Goal: Task Accomplishment & Management: Manage account settings

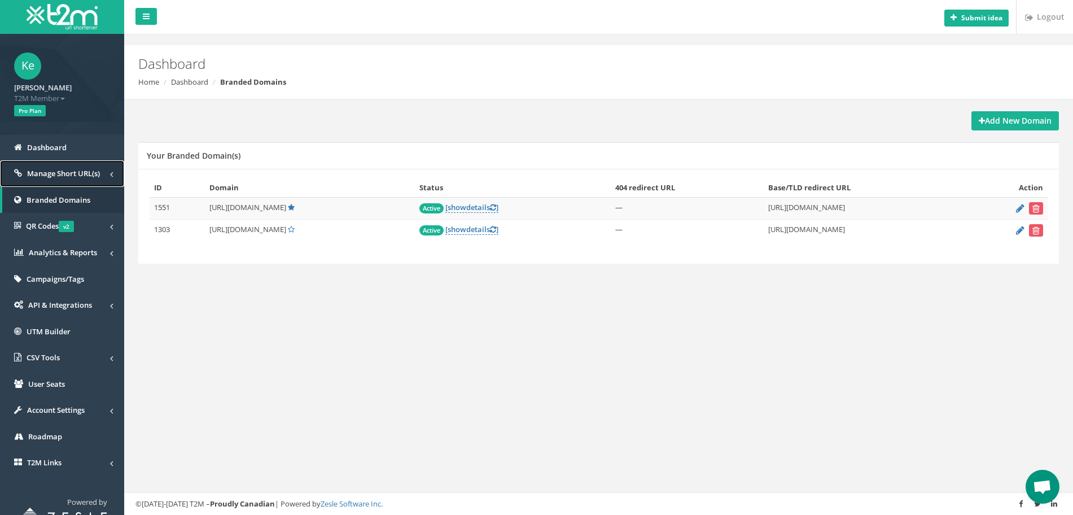
click at [60, 178] on link "Manage Short URL(s)" at bounding box center [62, 173] width 124 height 27
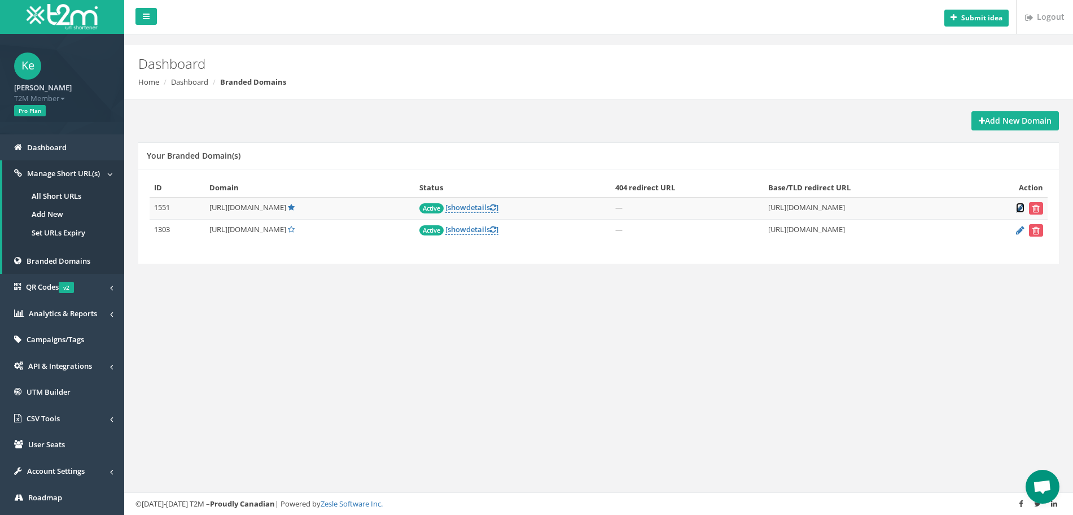
click at [1018, 210] on icon at bounding box center [1020, 207] width 8 height 7
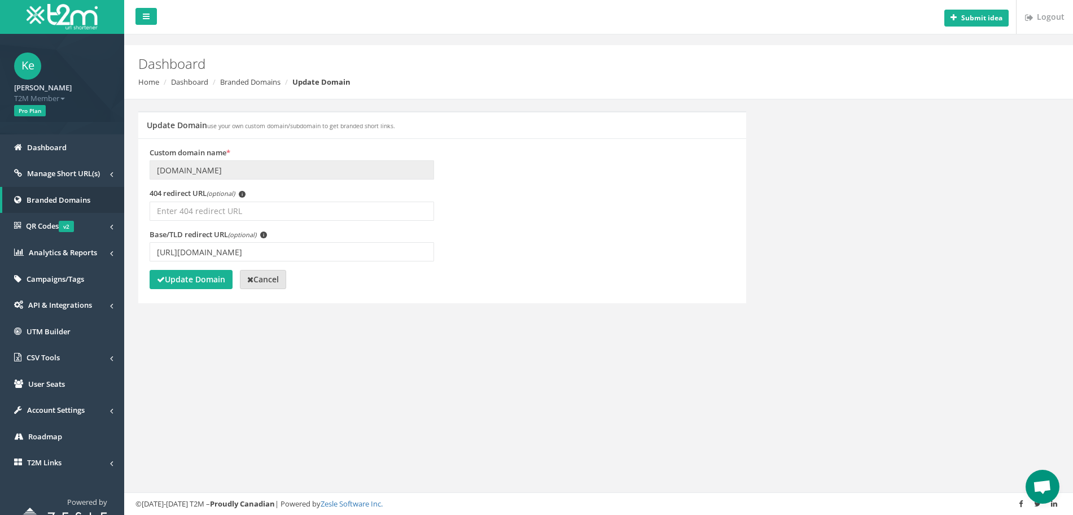
click at [276, 284] on strong "Cancel" at bounding box center [263, 279] width 32 height 11
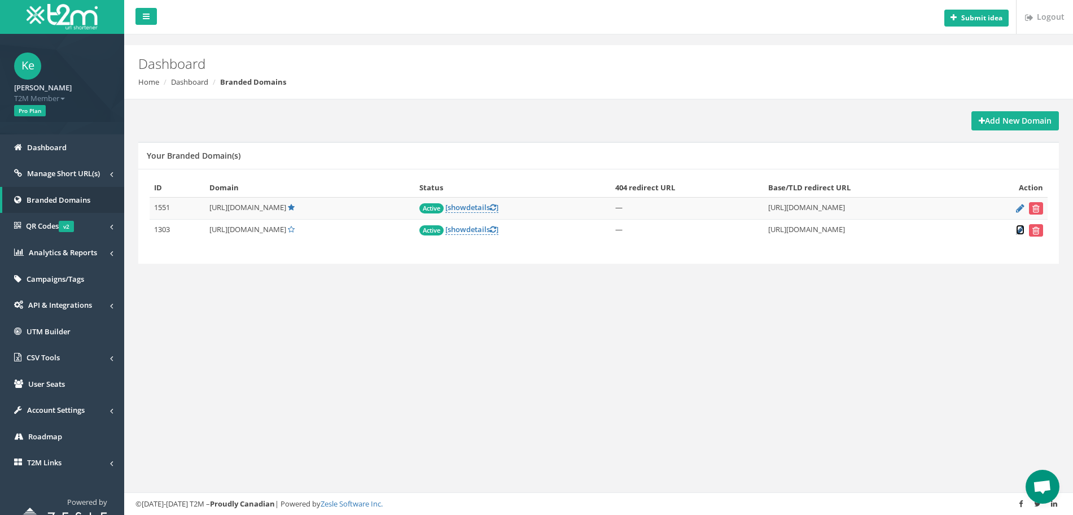
click at [1021, 232] on icon at bounding box center [1020, 229] width 8 height 7
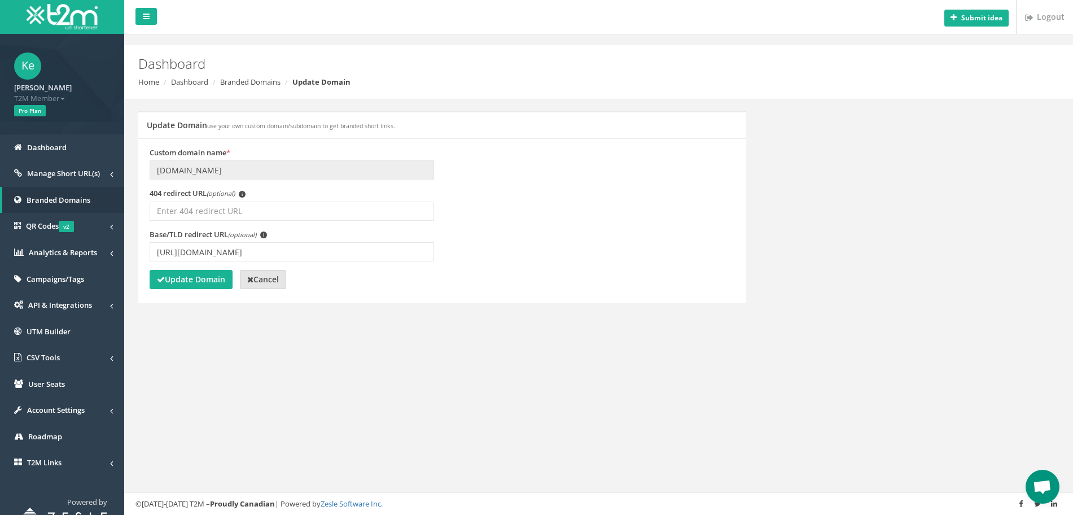
click at [278, 281] on strong "Cancel" at bounding box center [263, 279] width 32 height 11
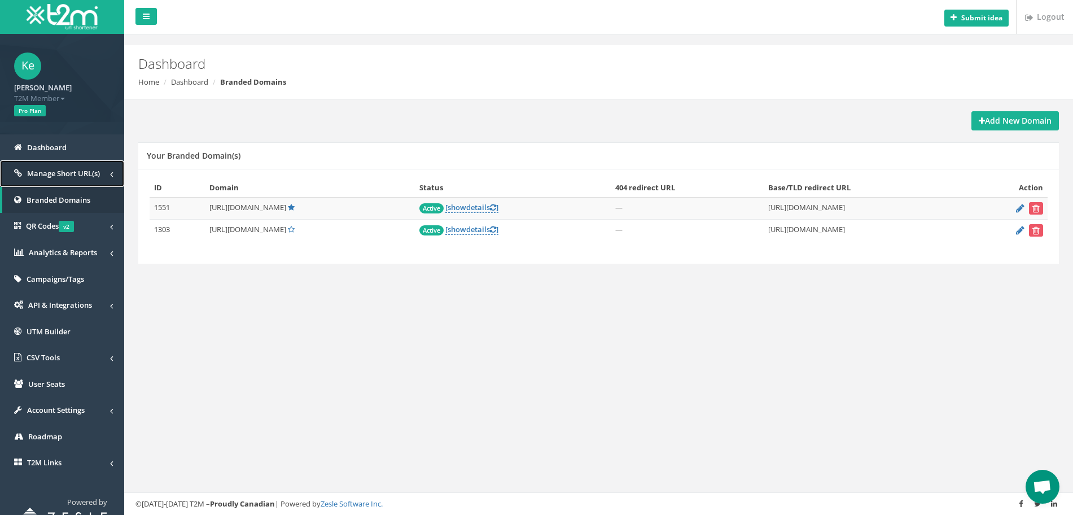
click at [67, 178] on link "Manage Short URL(s)" at bounding box center [62, 173] width 124 height 27
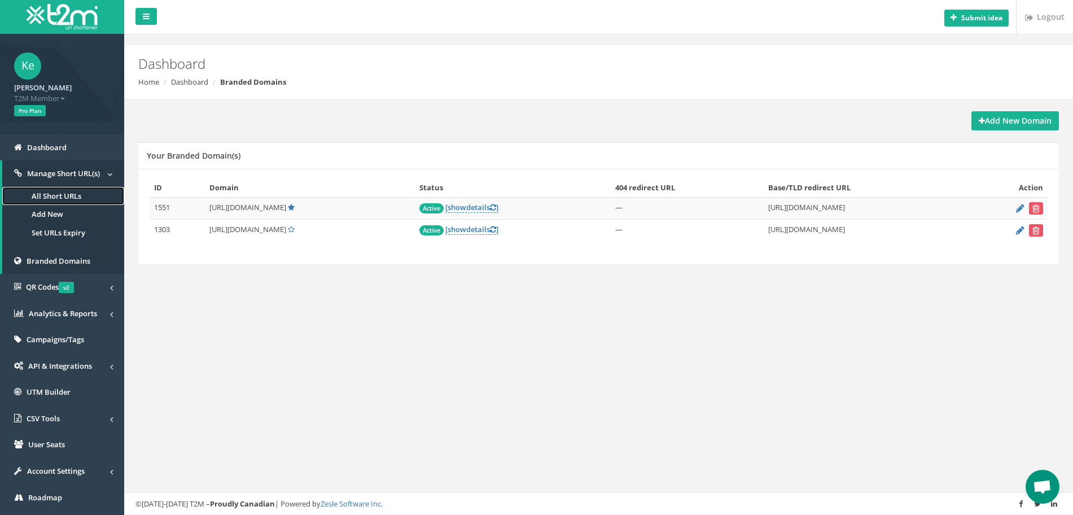
click at [69, 198] on link "All Short URLs" at bounding box center [63, 196] width 122 height 19
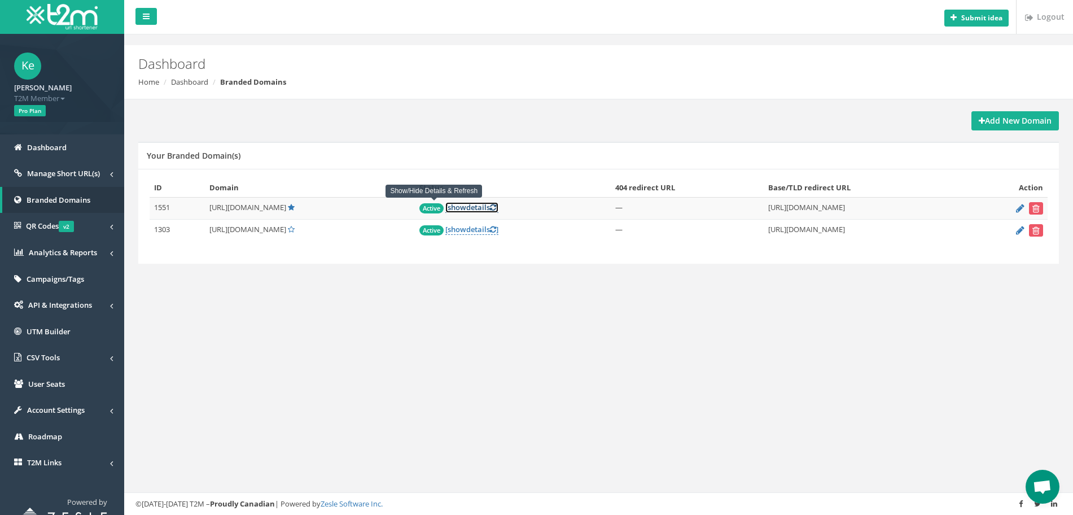
click at [445, 209] on link "[ show details ]" at bounding box center [471, 207] width 53 height 11
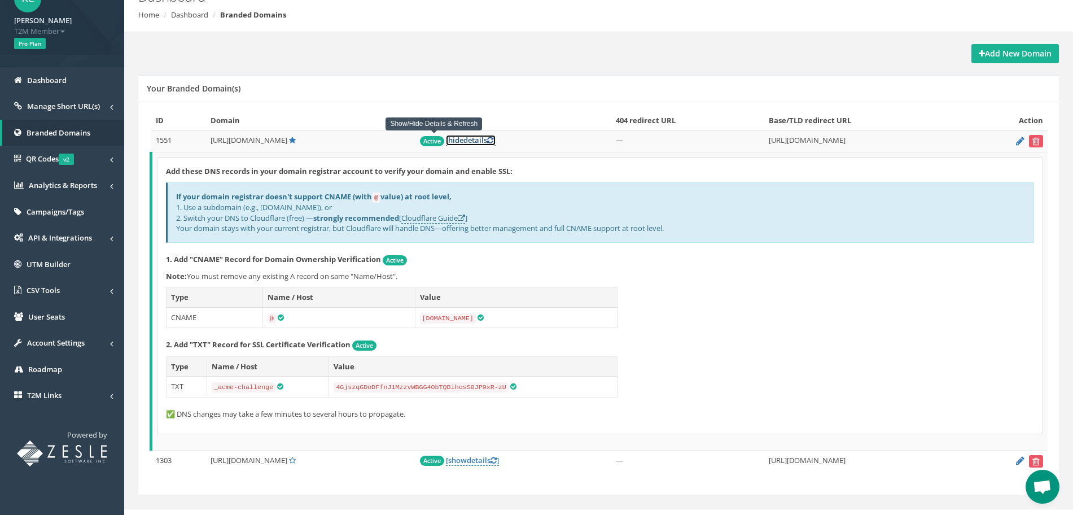
scroll to position [71, 0]
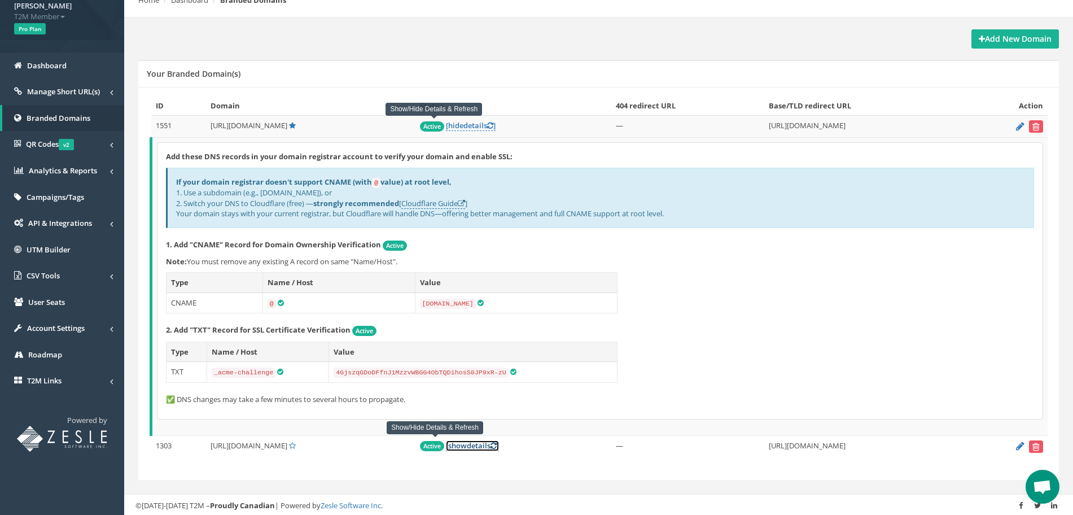
click at [446, 443] on link "[ show details ]" at bounding box center [472, 445] width 53 height 11
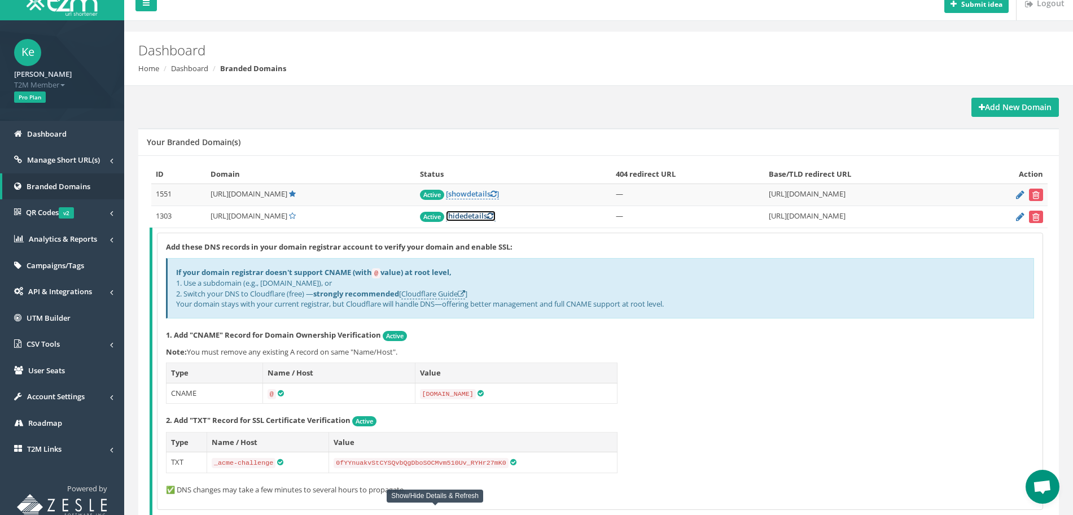
scroll to position [0, 0]
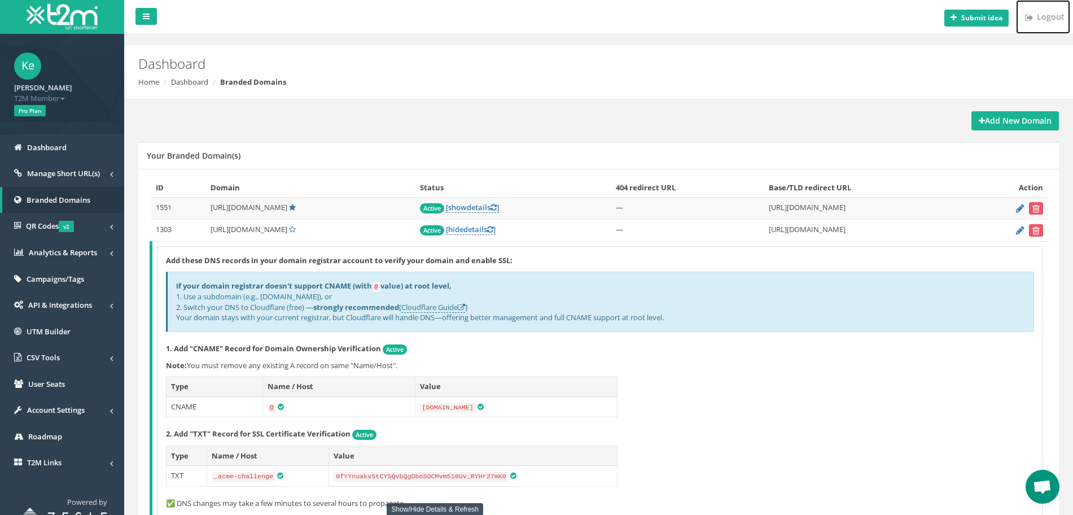
click at [1048, 22] on link "Logout" at bounding box center [1043, 17] width 54 height 34
